Goal: Check status: Check status

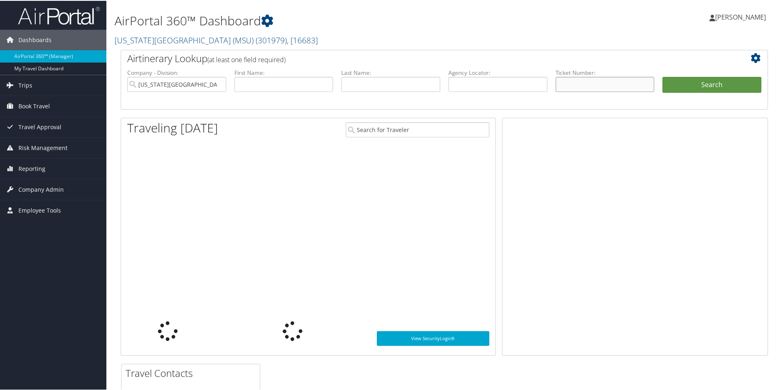
click at [574, 86] on input "text" at bounding box center [605, 83] width 99 height 15
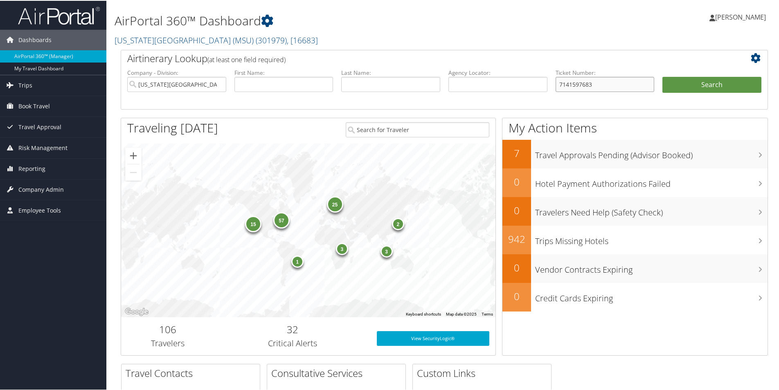
type input "7141597683"
click at [662, 76] on button "Search" at bounding box center [711, 84] width 99 height 16
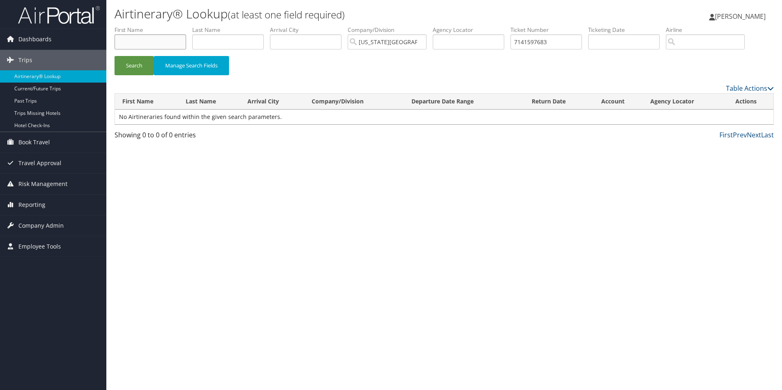
click at [171, 36] on input "text" at bounding box center [151, 41] width 72 height 15
click at [243, 47] on input "text" at bounding box center [228, 41] width 72 height 15
type input "Halliwill"
click at [115, 56] on button "Search" at bounding box center [134, 65] width 39 height 19
drag, startPoint x: 252, startPoint y: 42, endPoint x: 196, endPoint y: 42, distance: 55.2
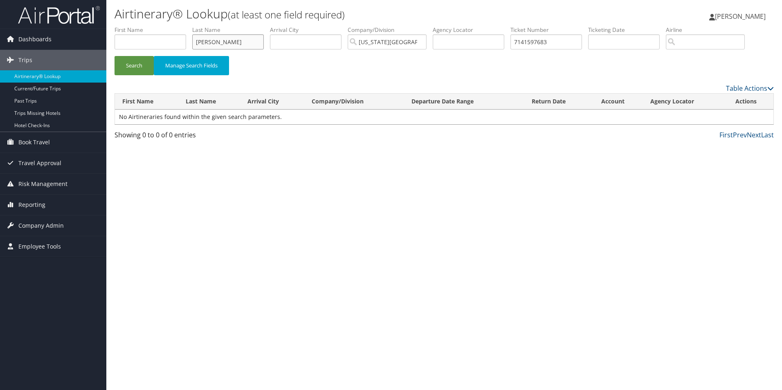
click at [196, 42] on input "Halliwill" at bounding box center [228, 41] width 72 height 15
drag, startPoint x: 563, startPoint y: 45, endPoint x: 510, endPoint y: 43, distance: 52.4
click at [510, 26] on ul "First Name Last Name Halliwill Departure City Arrival City Company/Division Mic…" at bounding box center [445, 26] width 660 height 0
click at [138, 65] on button "Search" at bounding box center [134, 65] width 39 height 19
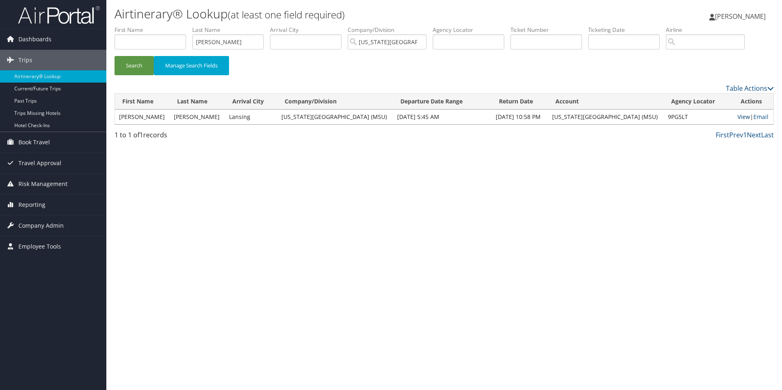
click at [740, 116] on link "View" at bounding box center [744, 117] width 13 height 8
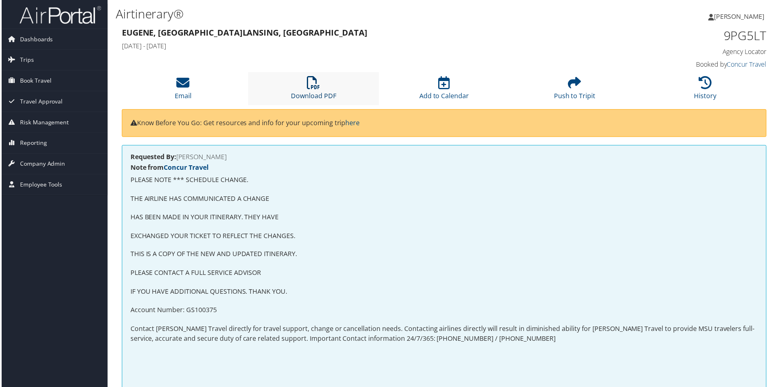
click at [313, 84] on icon at bounding box center [313, 83] width 13 height 13
drag, startPoint x: 750, startPoint y: 0, endPoint x: 567, endPoint y: 29, distance: 184.9
click at [567, 29] on h3 "[PERSON_NAME], OR Lansing, [GEOGRAPHIC_DATA]" at bounding box center [362, 32] width 482 height 11
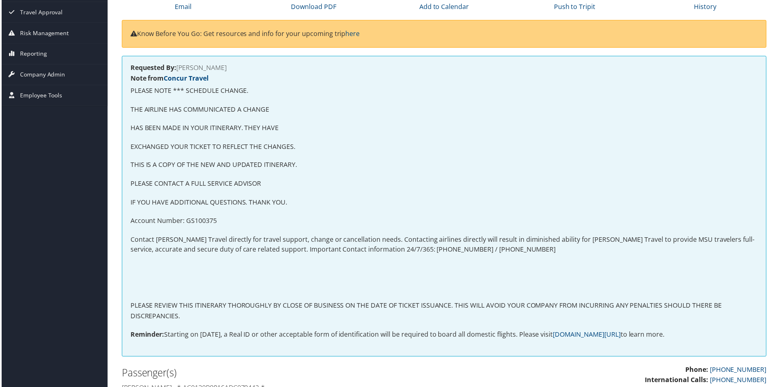
scroll to position [82, 0]
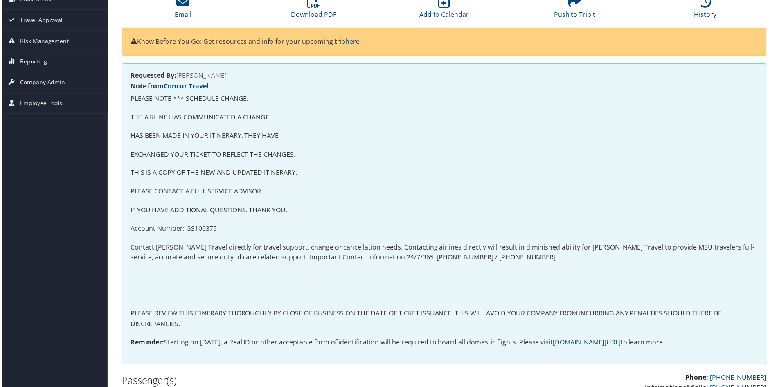
click at [685, 96] on p "PLEASE NOTE *** SCHEDULE CHANGE." at bounding box center [444, 99] width 630 height 11
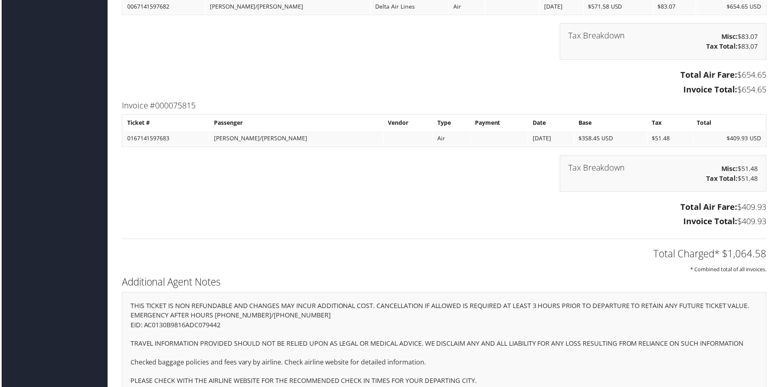
scroll to position [1593, 0]
